Goal: Transaction & Acquisition: Purchase product/service

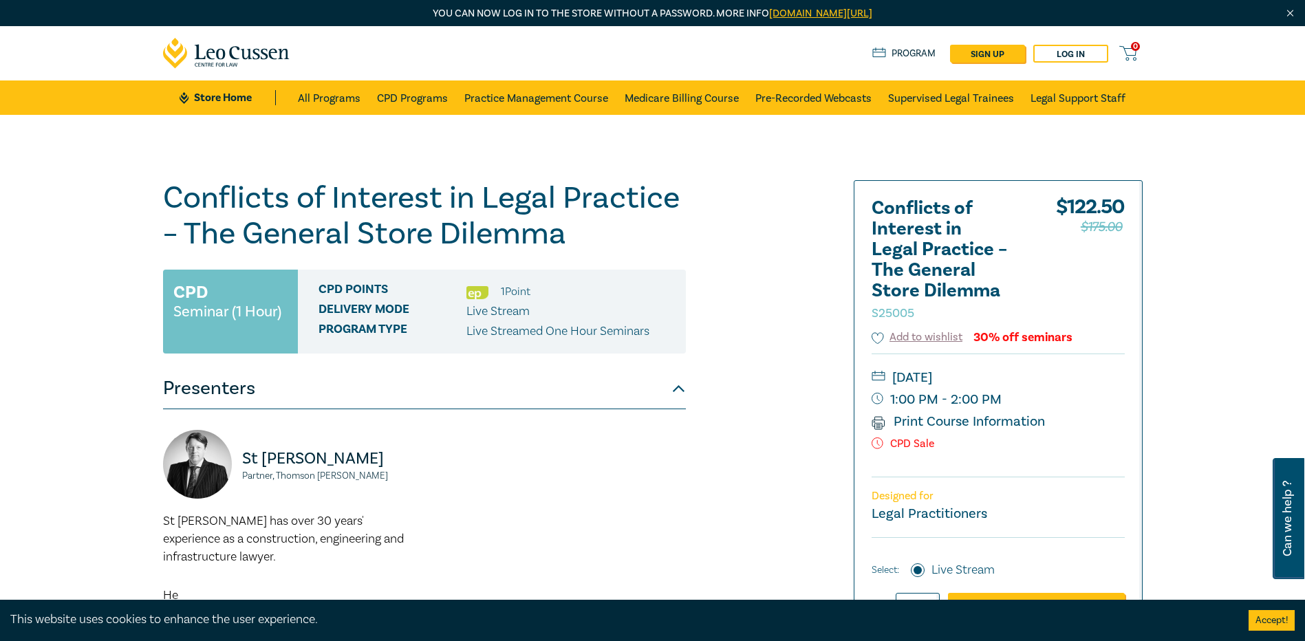
scroll to position [275, 0]
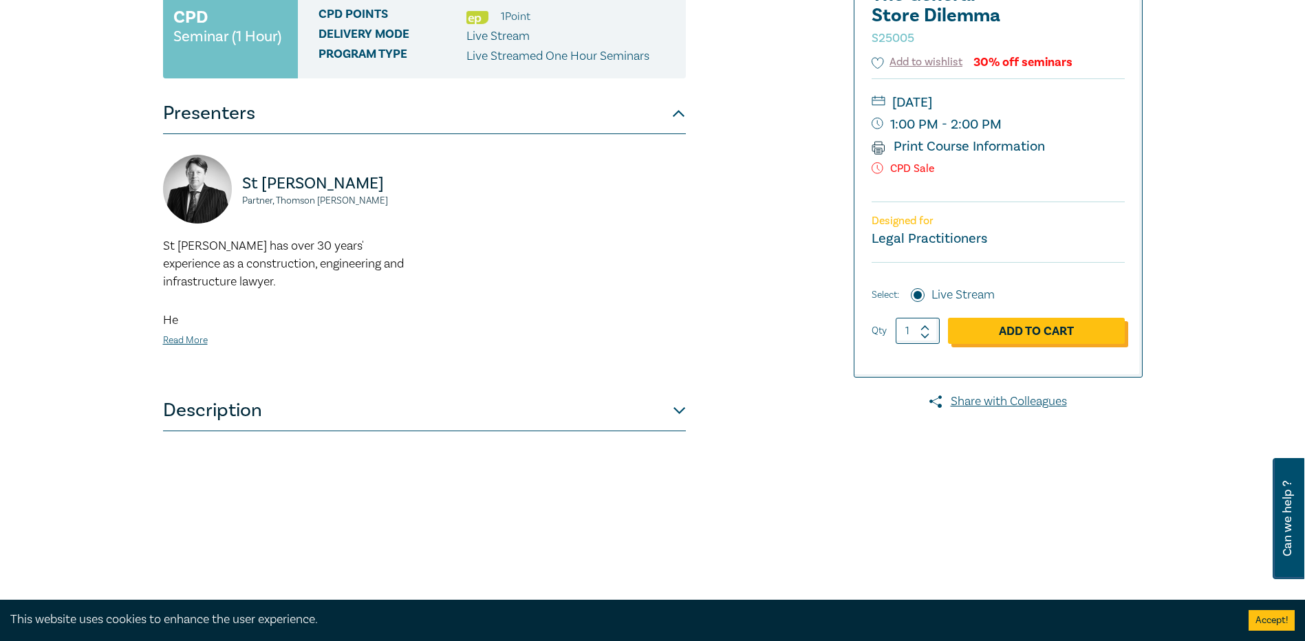
click at [995, 318] on link "Add to Cart" at bounding box center [1036, 331] width 177 height 26
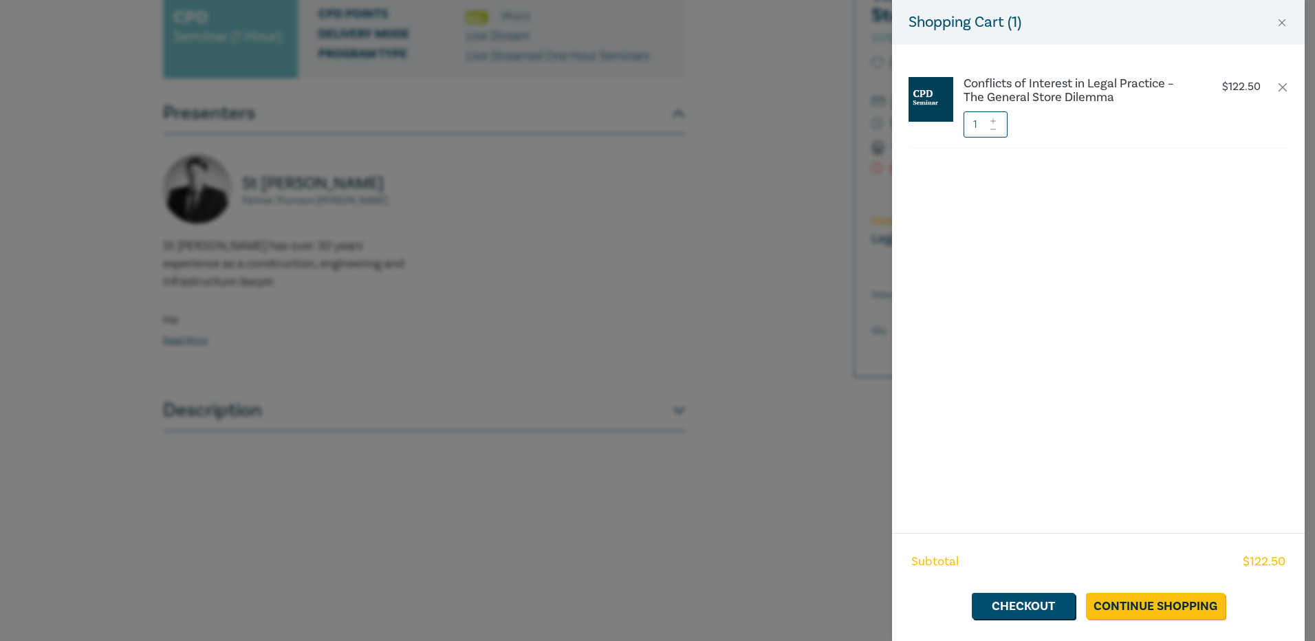
click at [814, 281] on div "Shopping Cart ( 1 ) Conflicts of Interest in Legal Practice – The General Store…" at bounding box center [657, 320] width 1315 height 641
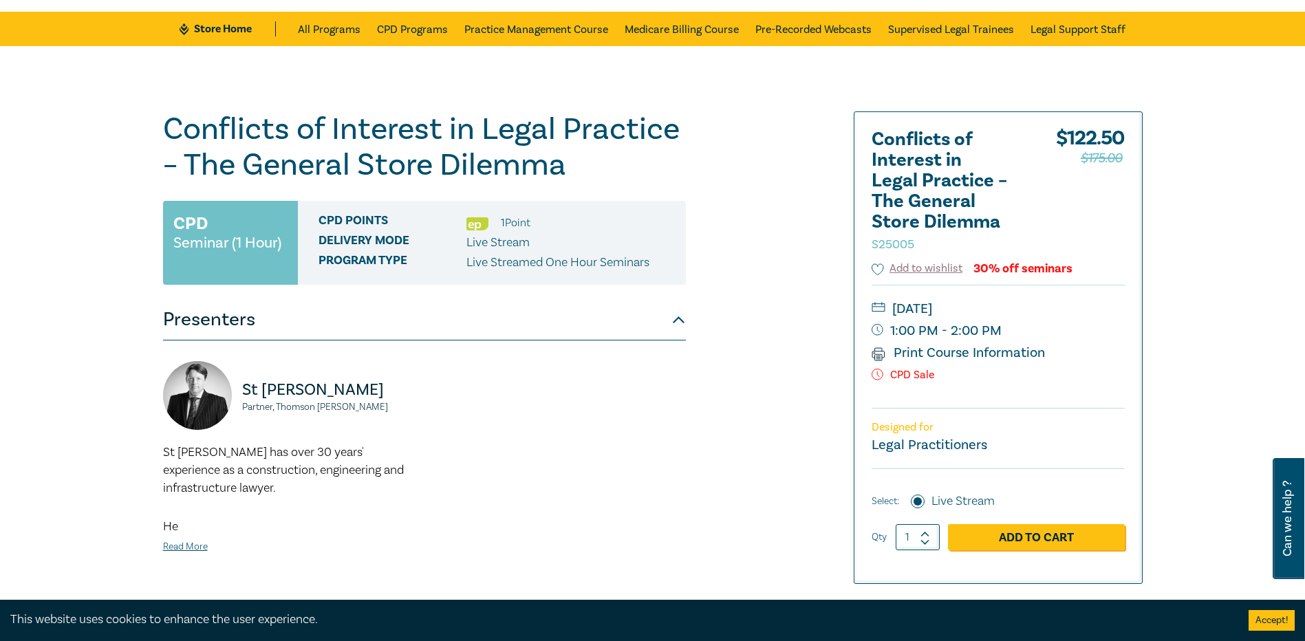
scroll to position [0, 0]
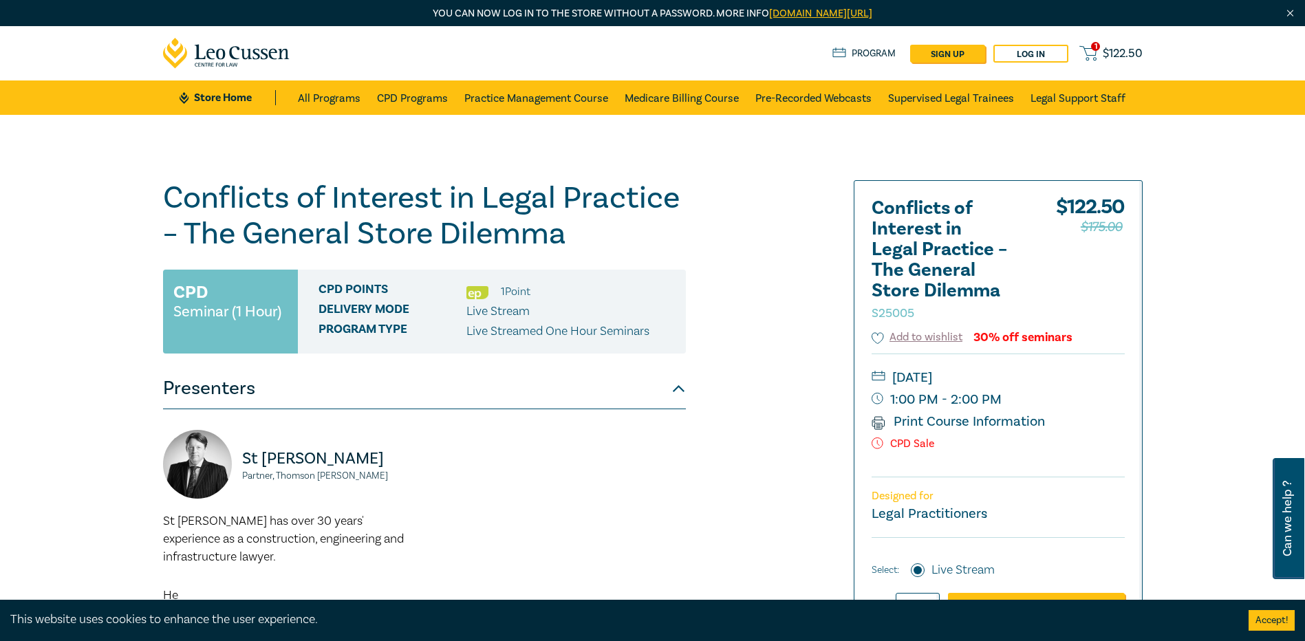
click at [1116, 52] on span "$ 122.50" at bounding box center [1122, 53] width 40 height 15
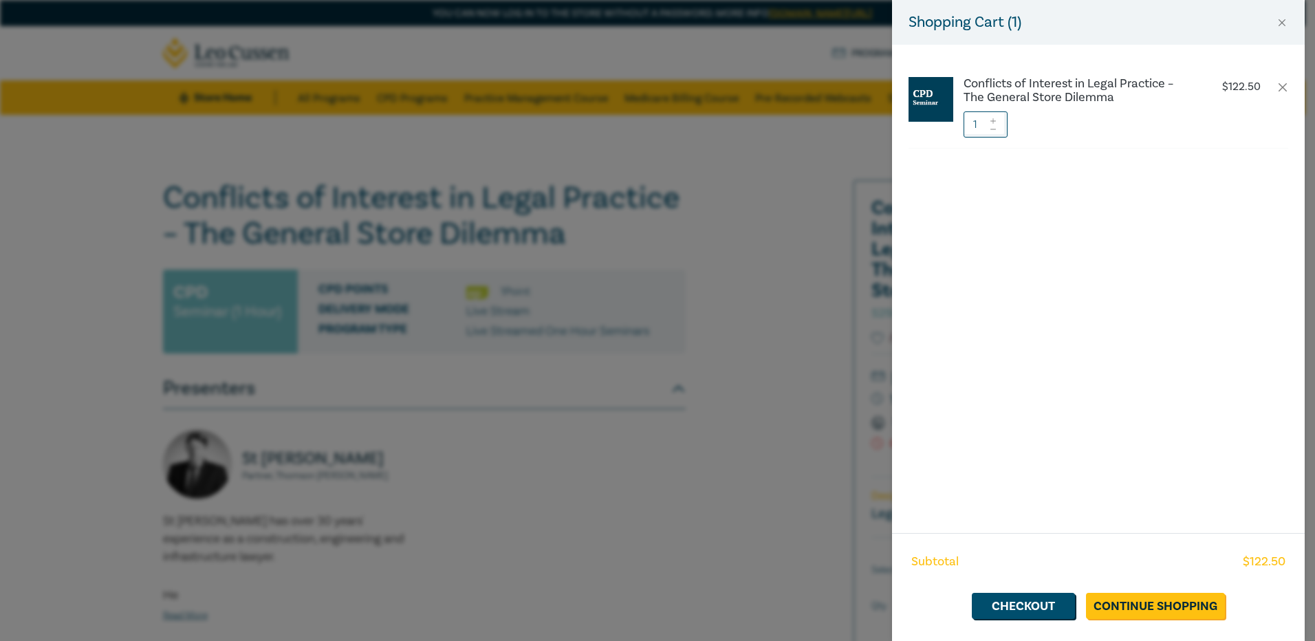
click at [754, 480] on div "Shopping Cart ( 1 ) Conflicts of Interest in Legal Practice – The General Store…" at bounding box center [657, 320] width 1315 height 641
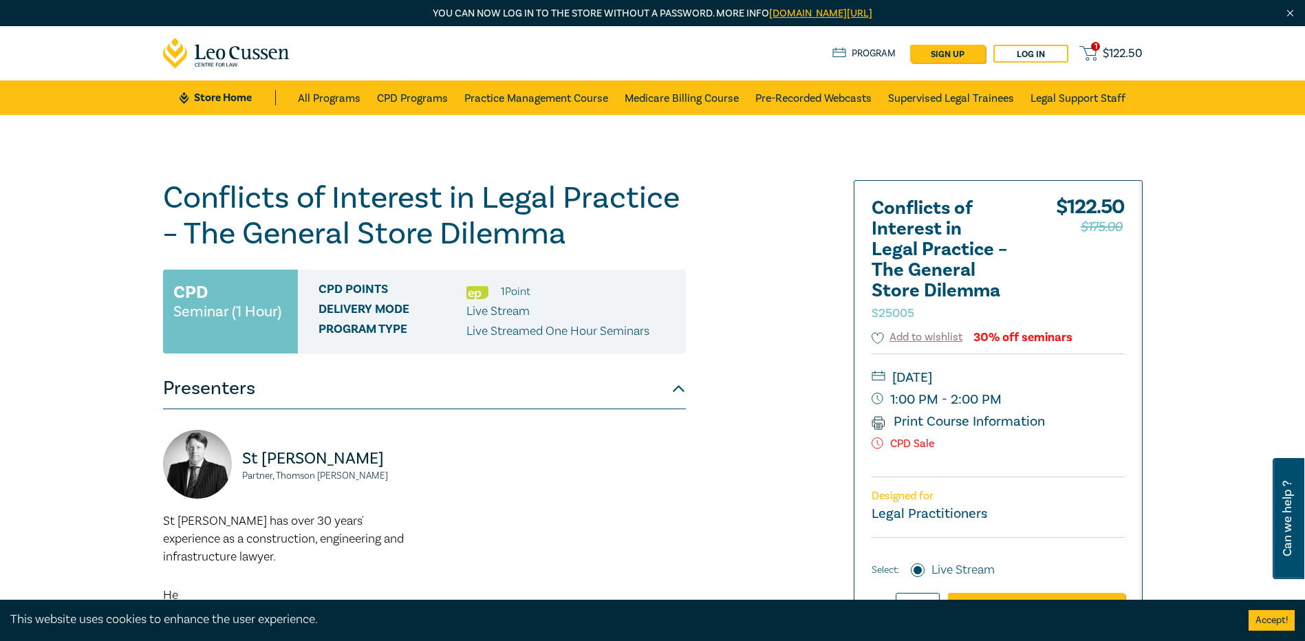
click at [989, 413] on link "Print Course Information" at bounding box center [958, 422] width 174 height 18
click at [1099, 54] on link "1 $ 122.50" at bounding box center [1110, 53] width 63 height 17
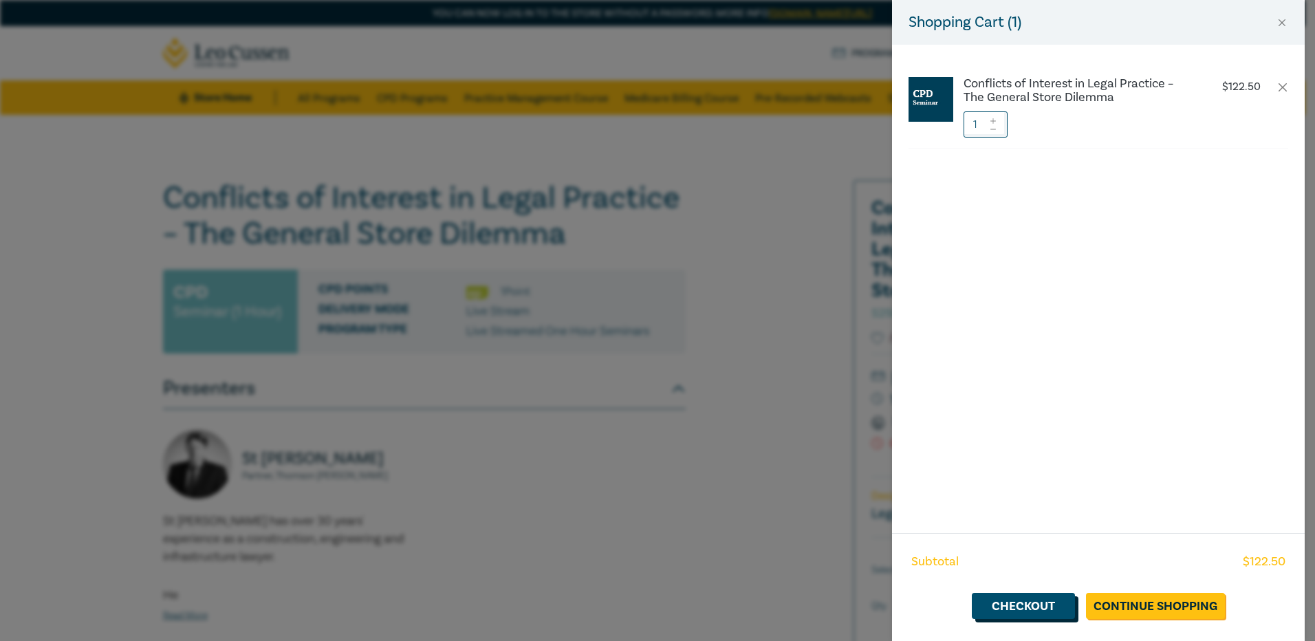
click at [1053, 602] on link "Checkout" at bounding box center [1023, 606] width 103 height 26
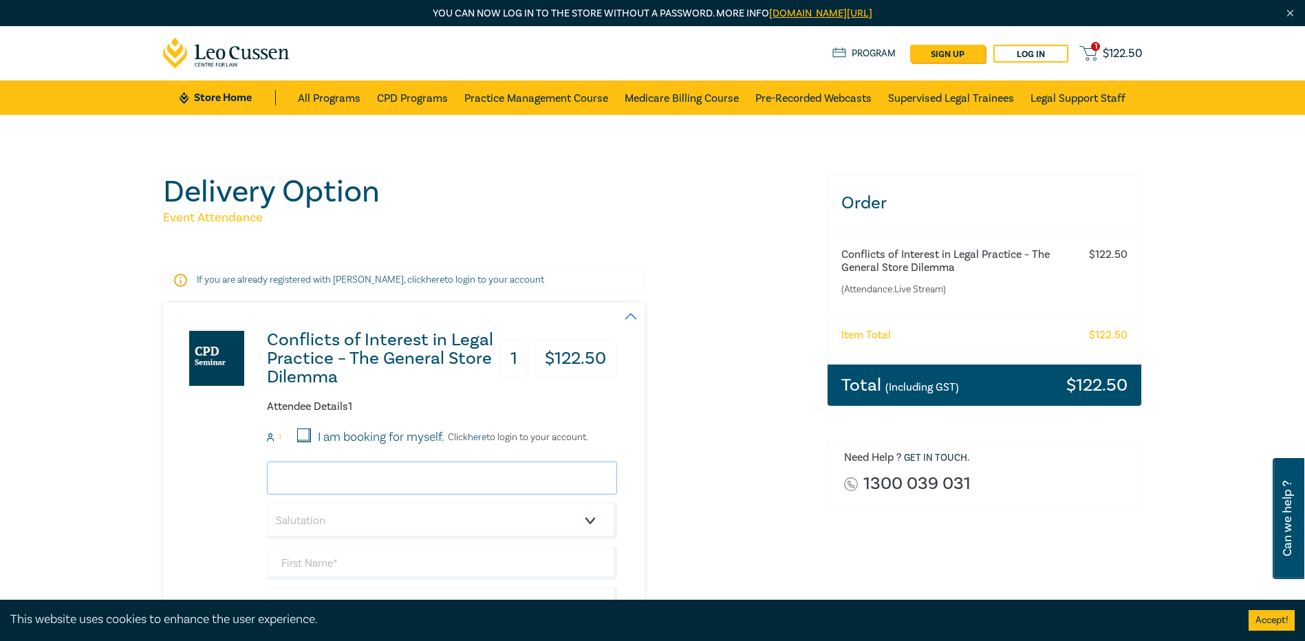
click at [406, 467] on input "email" at bounding box center [442, 477] width 350 height 33
type input "[EMAIL_ADDRESS][DOMAIN_NAME]"
type input "[PERSON_NAME]"
type input "DE GROOTS [PERSON_NAME] AND ESTATE LAWYERS"
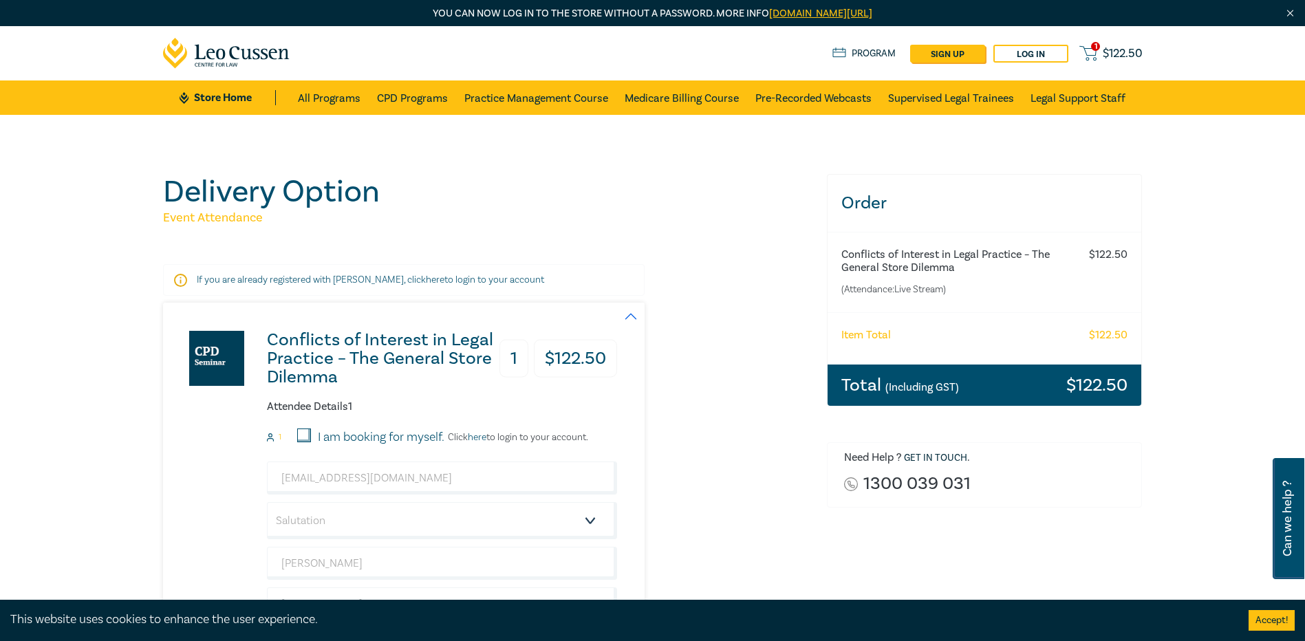
click at [298, 431] on input "I am booking for myself." at bounding box center [304, 435] width 14 height 14
checkbox input "true"
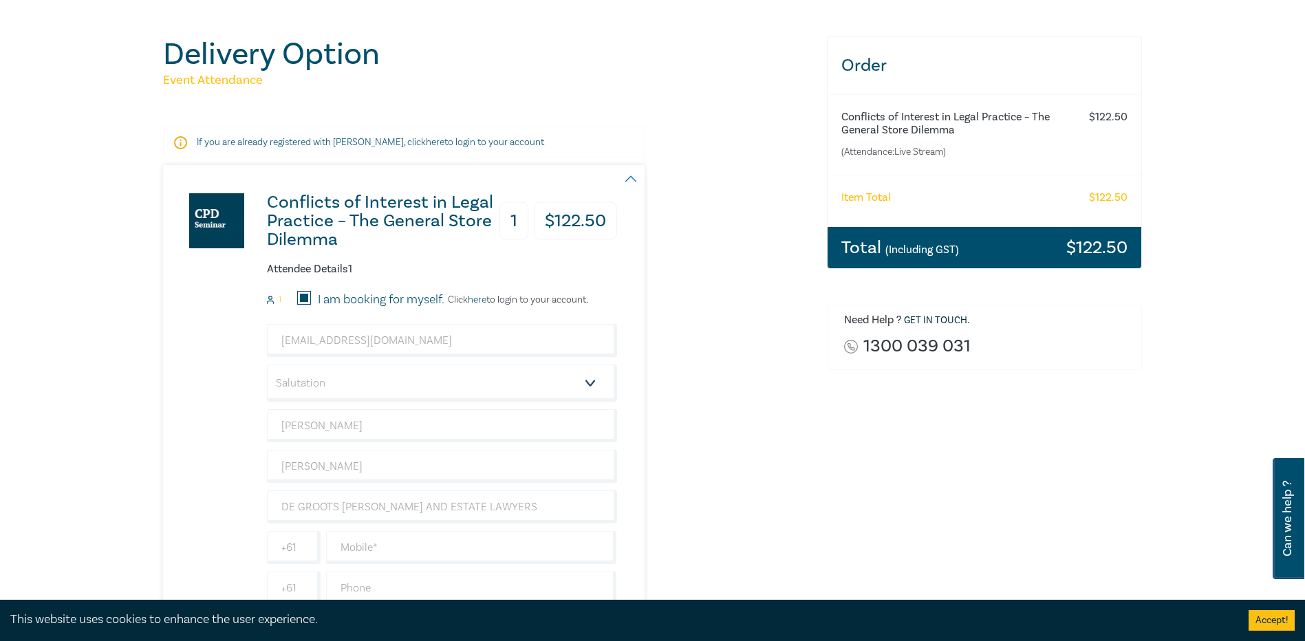
scroll to position [206, 0]
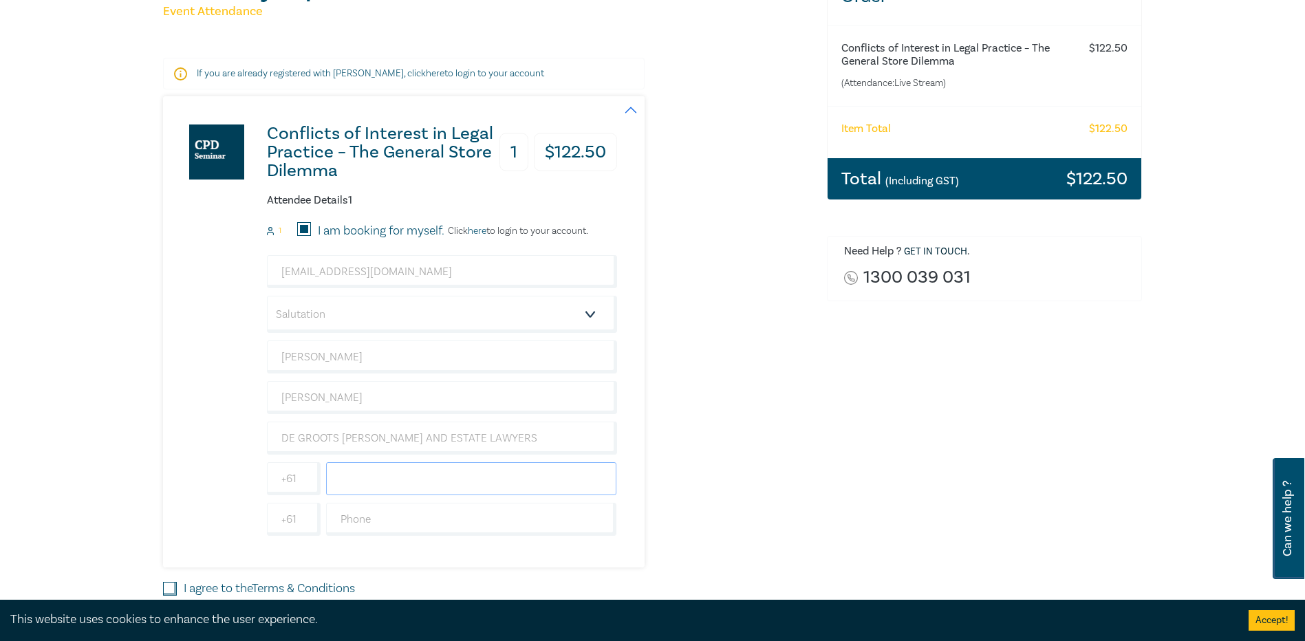
click at [382, 477] on input "text" at bounding box center [471, 478] width 291 height 33
type input "0452140150"
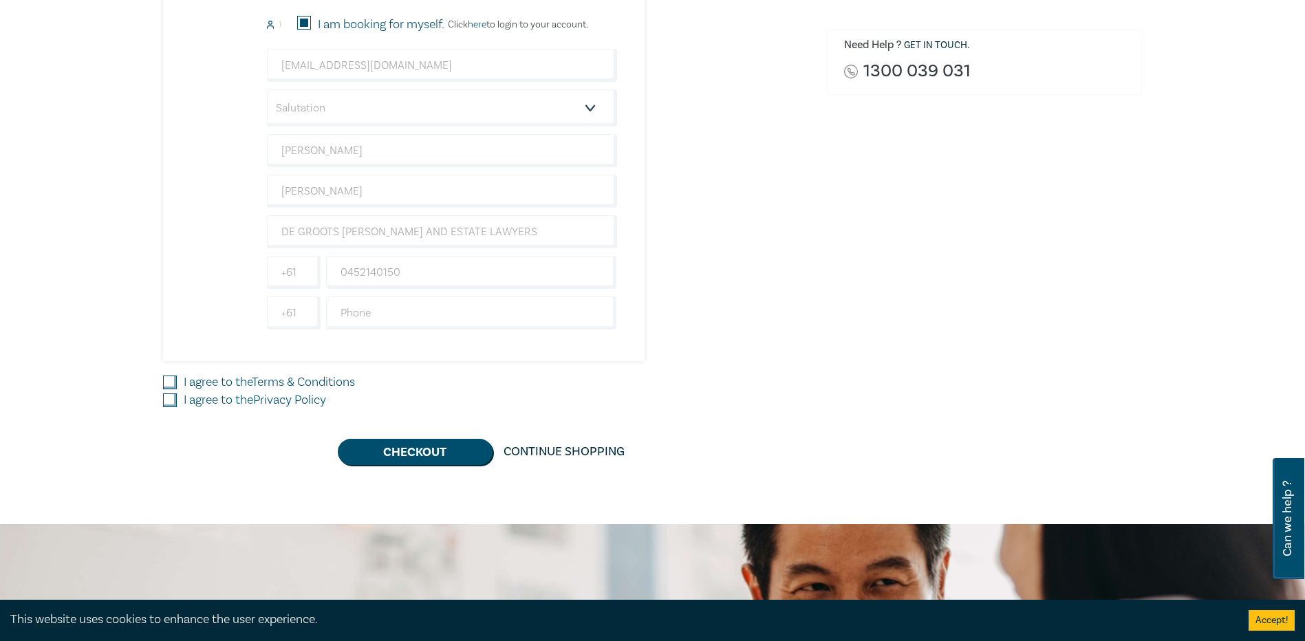
click at [175, 378] on input "I agree to the Terms & Conditions" at bounding box center [170, 383] width 14 height 14
checkbox input "true"
click at [171, 406] on input "I agree to the Privacy Policy" at bounding box center [170, 400] width 14 height 14
checkbox input "true"
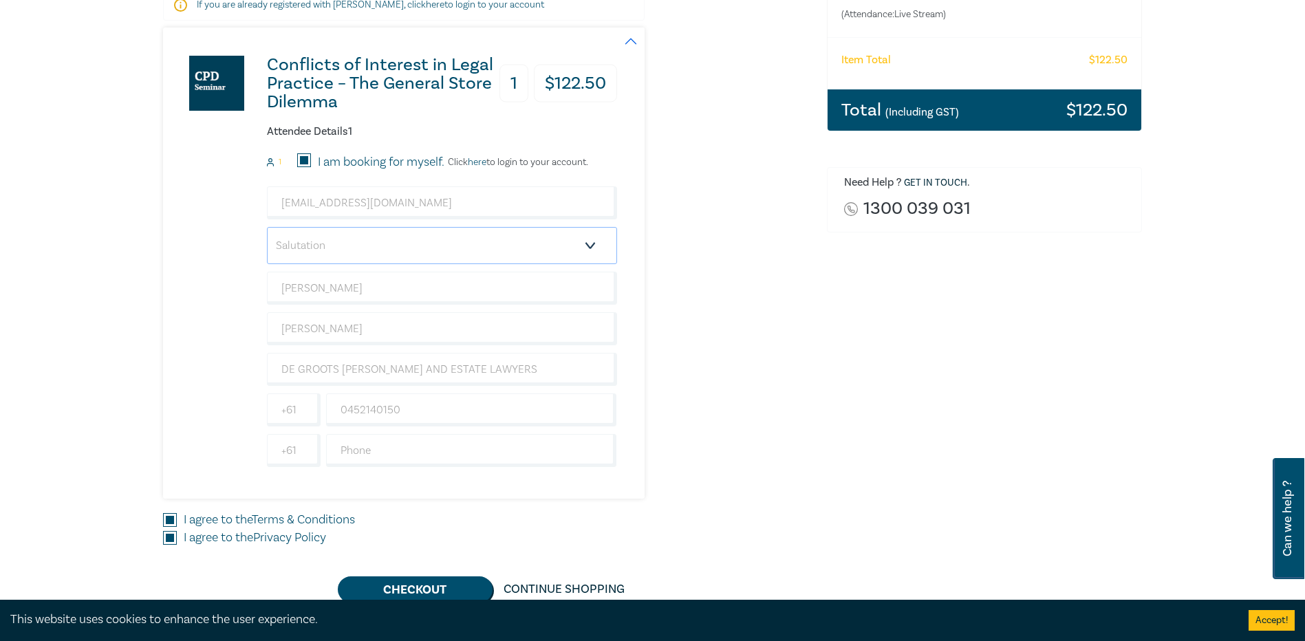
click at [391, 255] on select "Salutation Mr. Mrs. Ms. Miss Dr. Prof. Other" at bounding box center [442, 245] width 350 height 37
select select "Miss"
click at [267, 227] on select "Salutation Mr. Mrs. Ms. Miss Dr. Prof. Other" at bounding box center [442, 245] width 350 height 37
click at [434, 580] on button "Checkout" at bounding box center [415, 589] width 155 height 26
